Goal: Entertainment & Leisure: Consume media (video, audio)

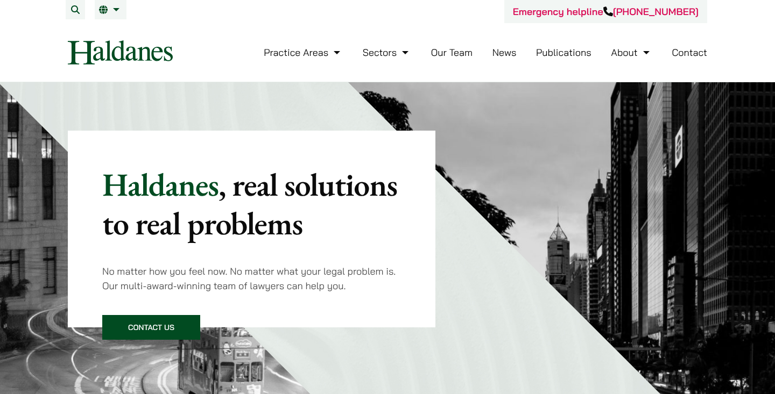
click at [499, 55] on link "News" at bounding box center [504, 52] width 24 height 12
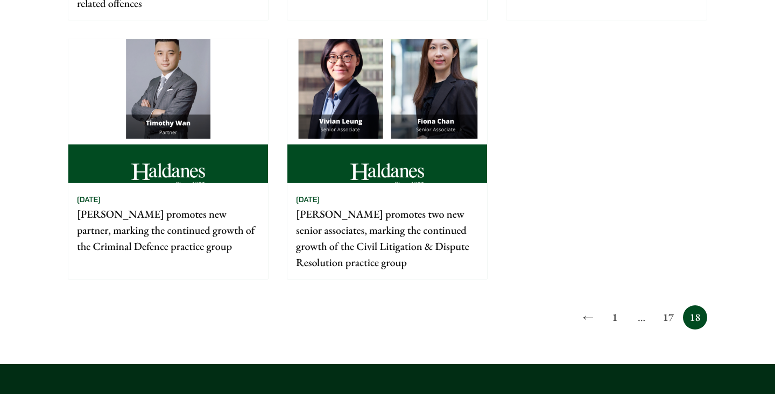
scroll to position [627, 0]
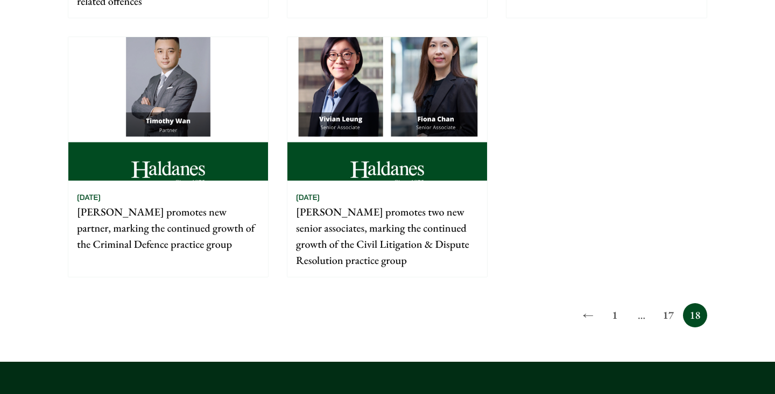
click at [670, 316] on link "17" at bounding box center [668, 315] width 24 height 24
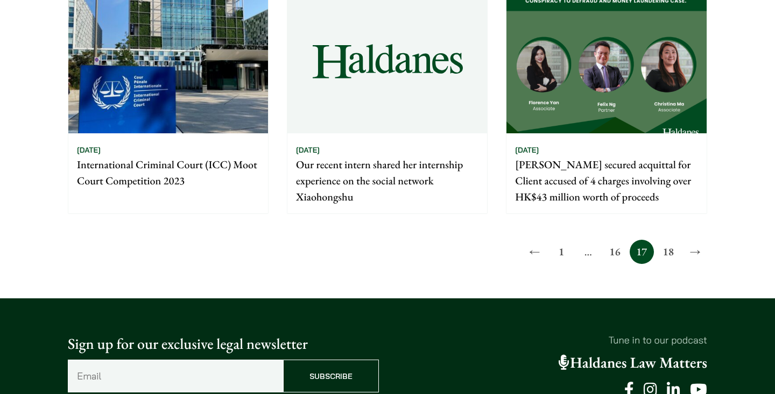
scroll to position [996, 0]
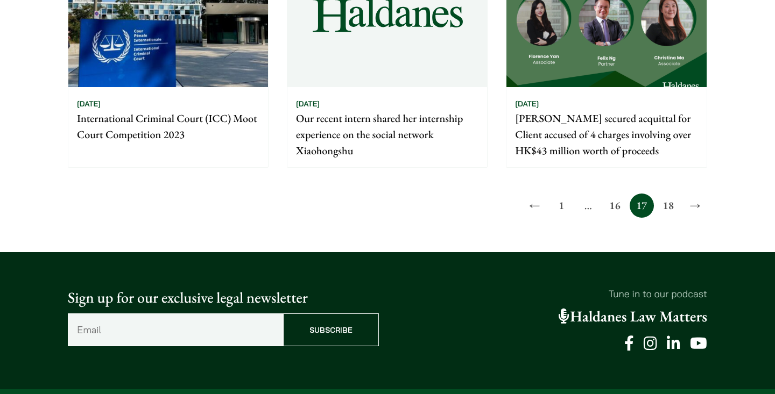
click at [617, 205] on link "16" at bounding box center [615, 206] width 24 height 24
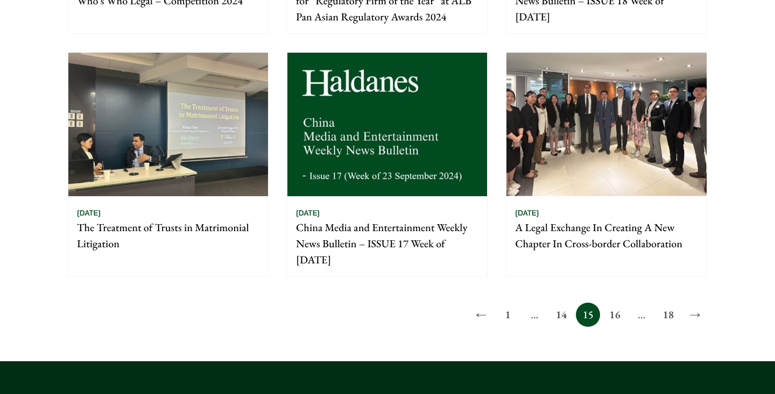
scroll to position [857, 0]
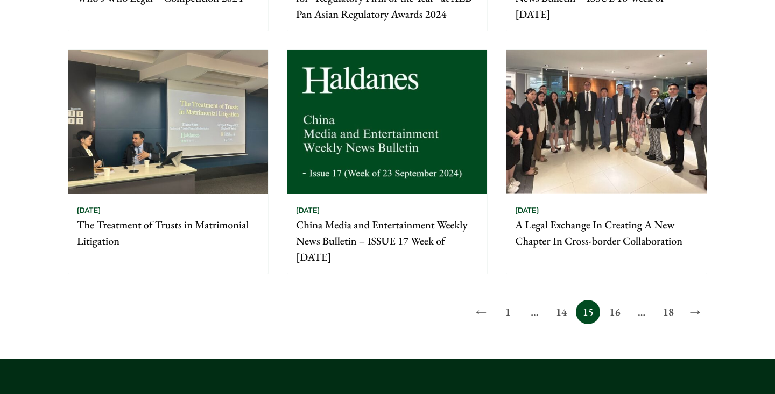
click at [613, 305] on link "16" at bounding box center [615, 312] width 24 height 24
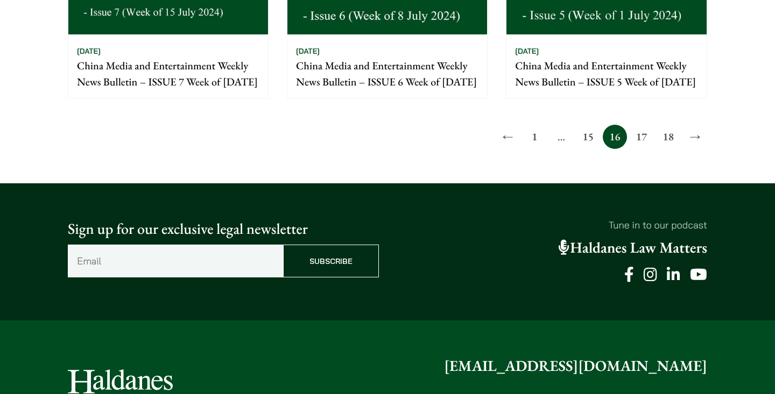
scroll to position [1025, 0]
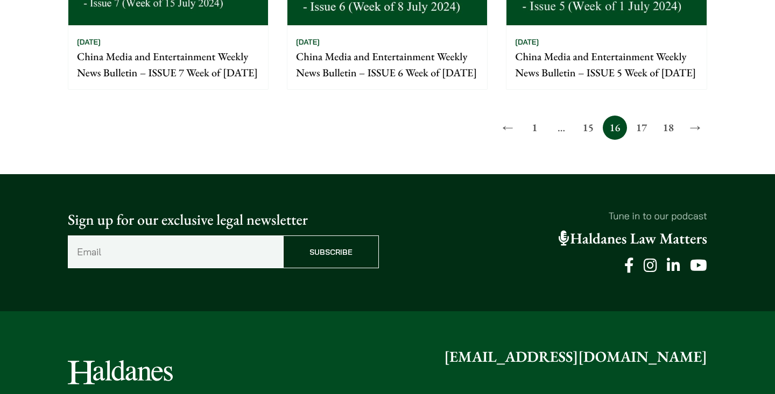
click at [642, 140] on link "17" at bounding box center [641, 128] width 24 height 24
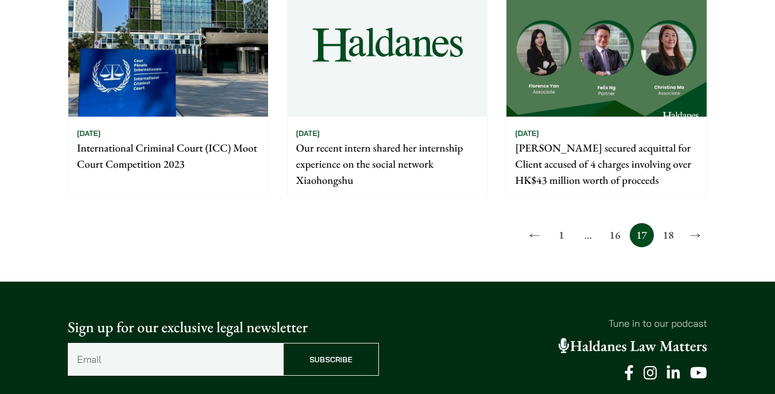
scroll to position [975, 0]
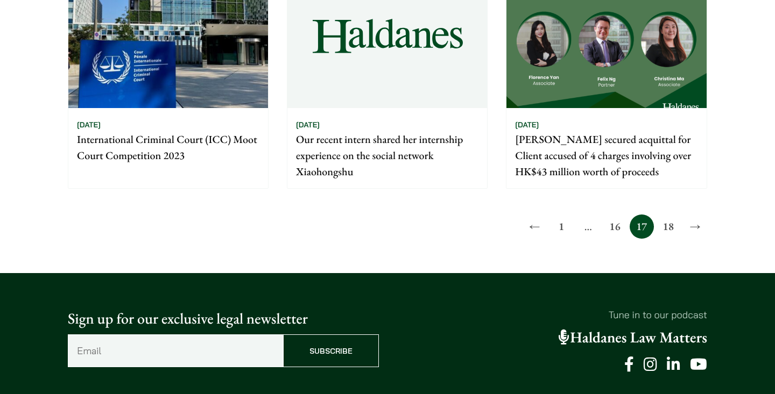
click at [667, 229] on link "18" at bounding box center [668, 227] width 24 height 24
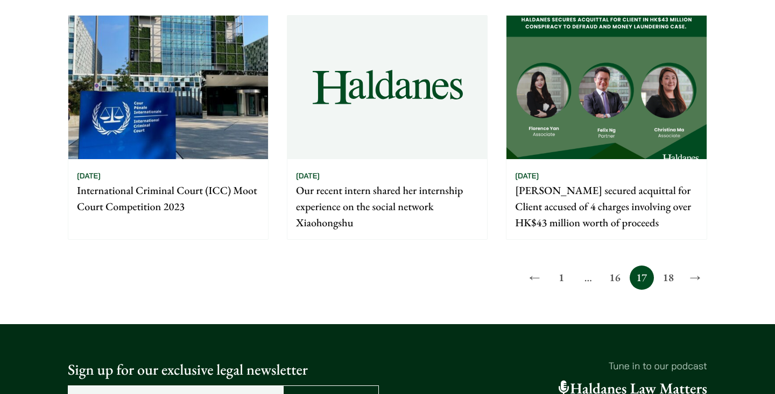
scroll to position [995, 0]
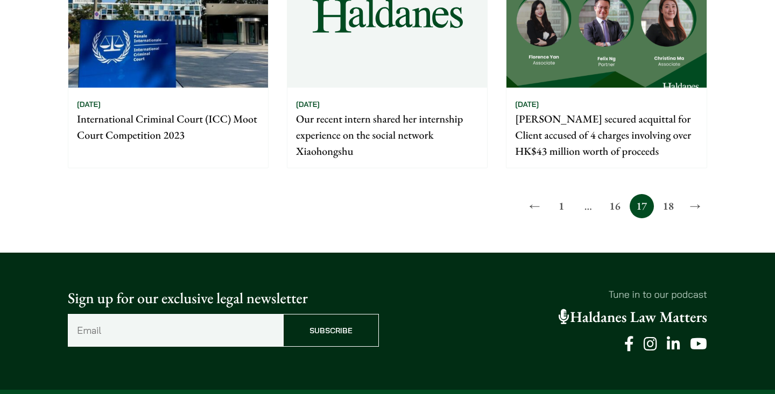
click at [618, 206] on link "16" at bounding box center [615, 206] width 24 height 24
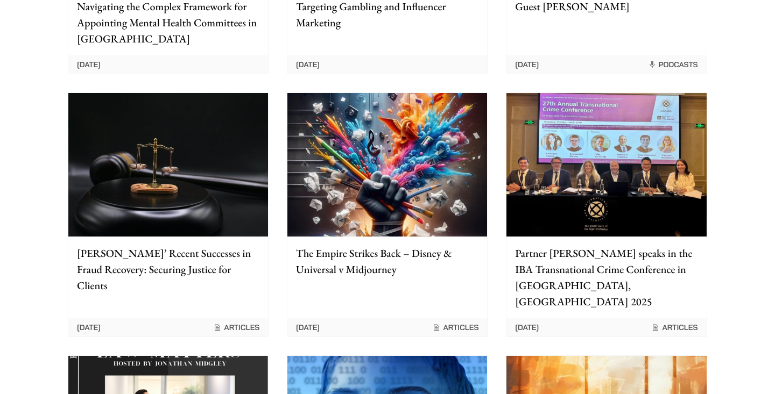
scroll to position [1052, 0]
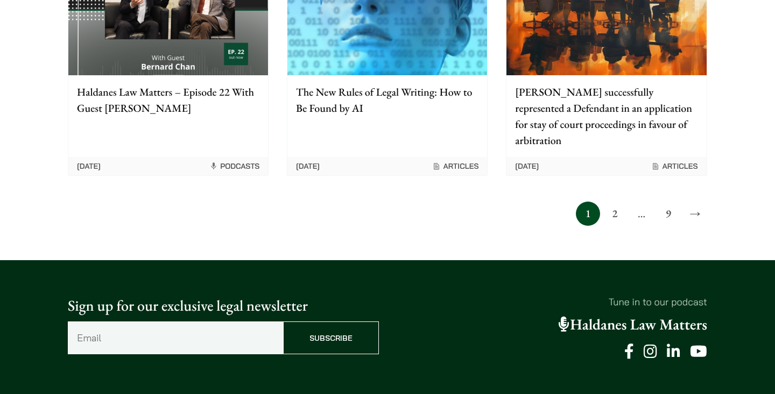
click at [618, 202] on link "2" at bounding box center [615, 214] width 24 height 24
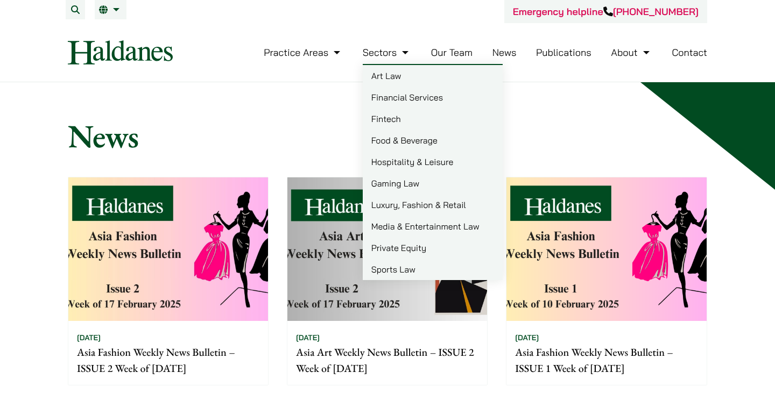
click at [416, 261] on link "Sports Law" at bounding box center [433, 270] width 140 height 22
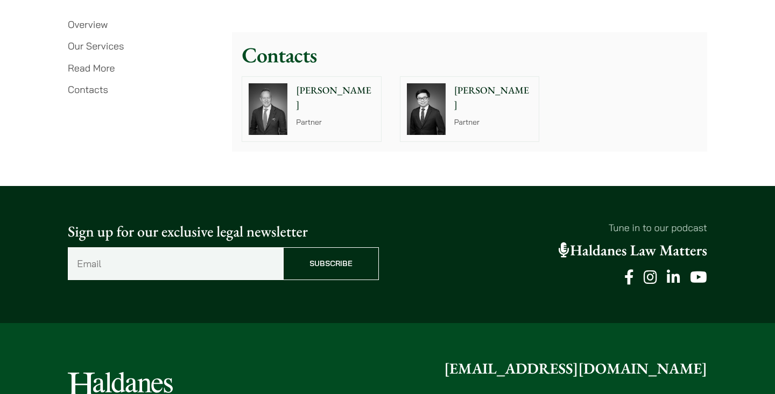
scroll to position [2219, 0]
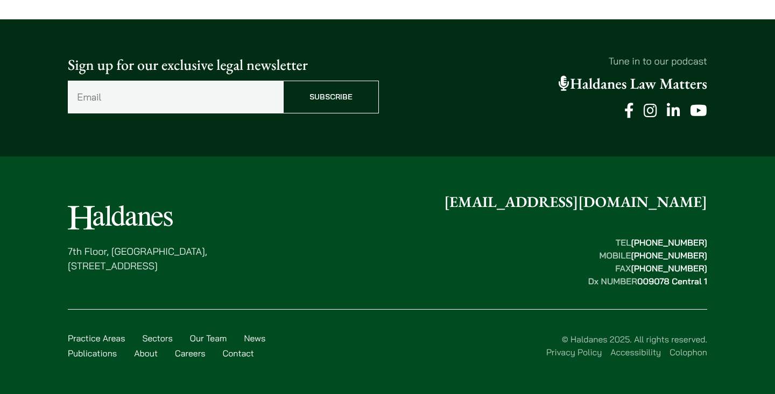
click at [613, 65] on p "Tune in to our podcast" at bounding box center [551, 61] width 311 height 15
click at [598, 89] on link "Haldanes Law Matters" at bounding box center [632, 83] width 148 height 19
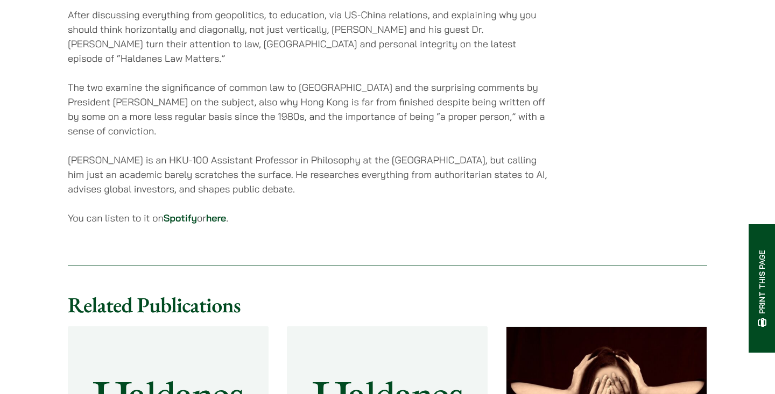
scroll to position [828, 0]
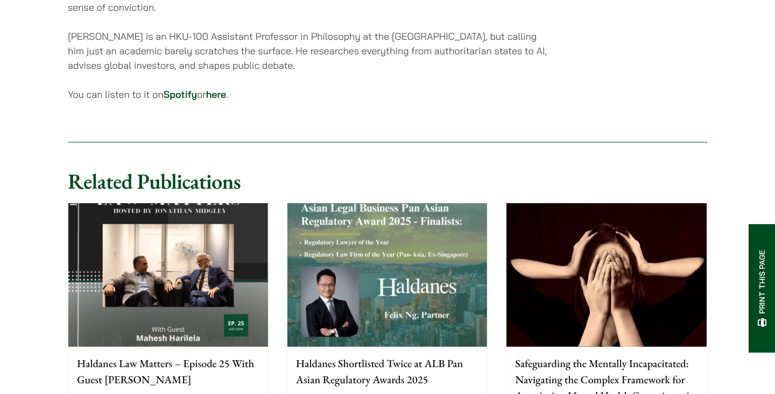
click at [224, 91] on link "here" at bounding box center [216, 94] width 20 height 12
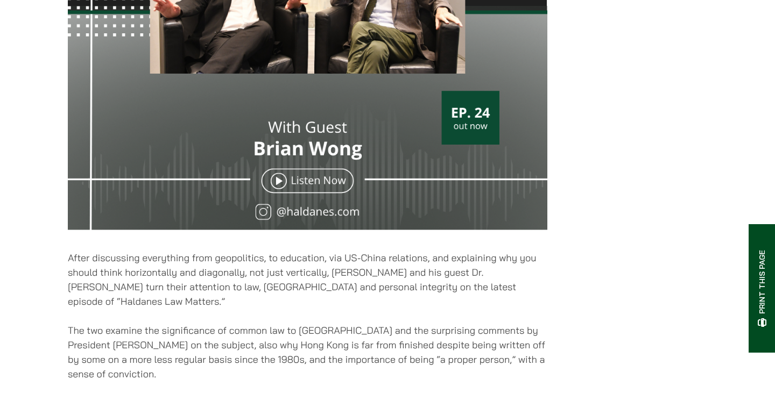
scroll to position [530, 0]
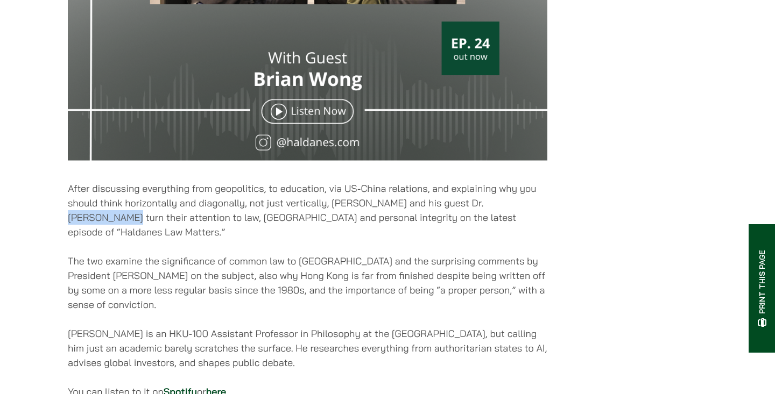
drag, startPoint x: 477, startPoint y: 210, endPoint x: 554, endPoint y: 209, distance: 77.5
click at [554, 209] on div "[DATE] After discussing everything from geopolitics, to education, via US-China…" at bounding box center [387, 39] width 639 height 747
copy p "Dr. [PERSON_NAME]"
